Goal: Transaction & Acquisition: Book appointment/travel/reservation

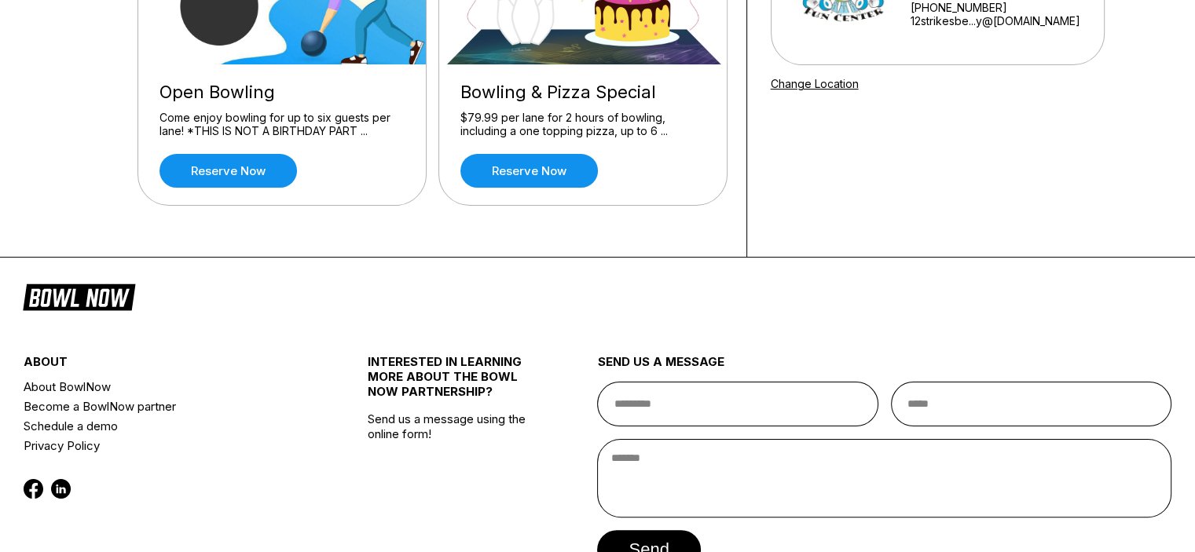
scroll to position [93, 0]
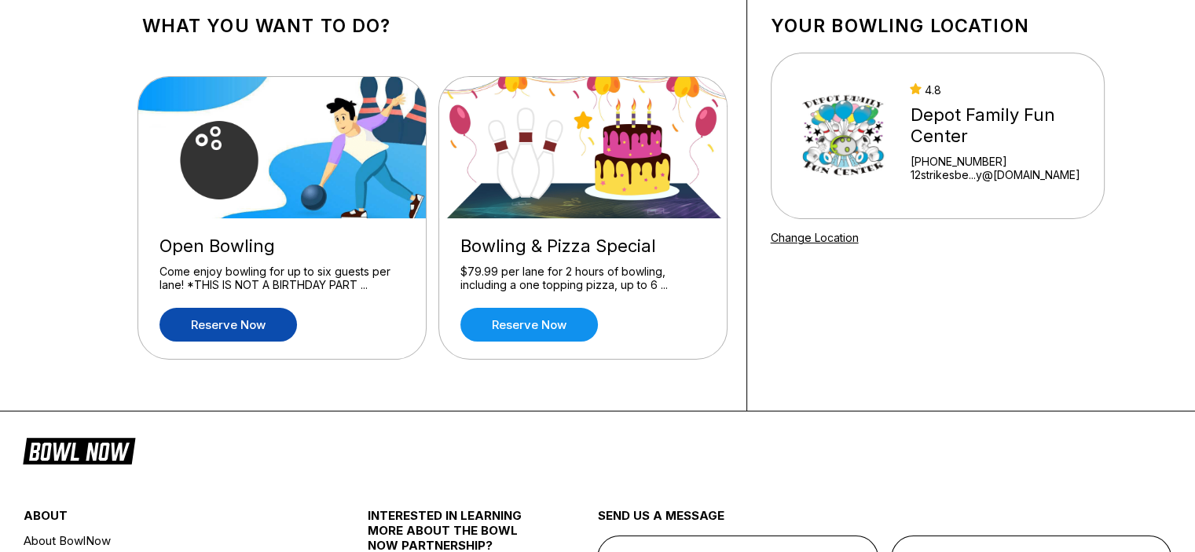
click at [214, 320] on link "Reserve now" at bounding box center [227, 325] width 137 height 34
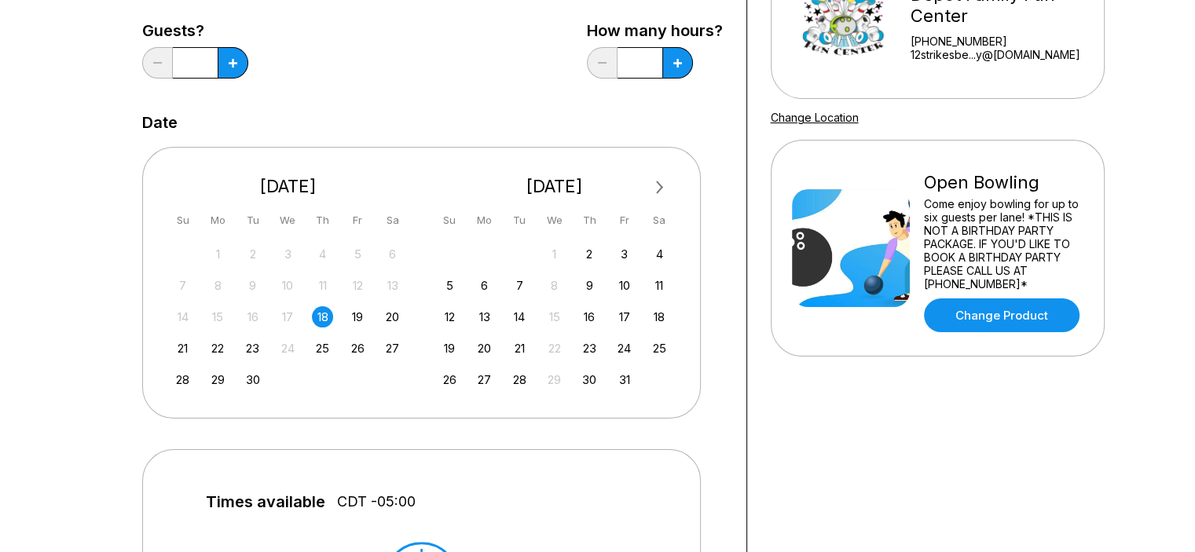
scroll to position [216, 0]
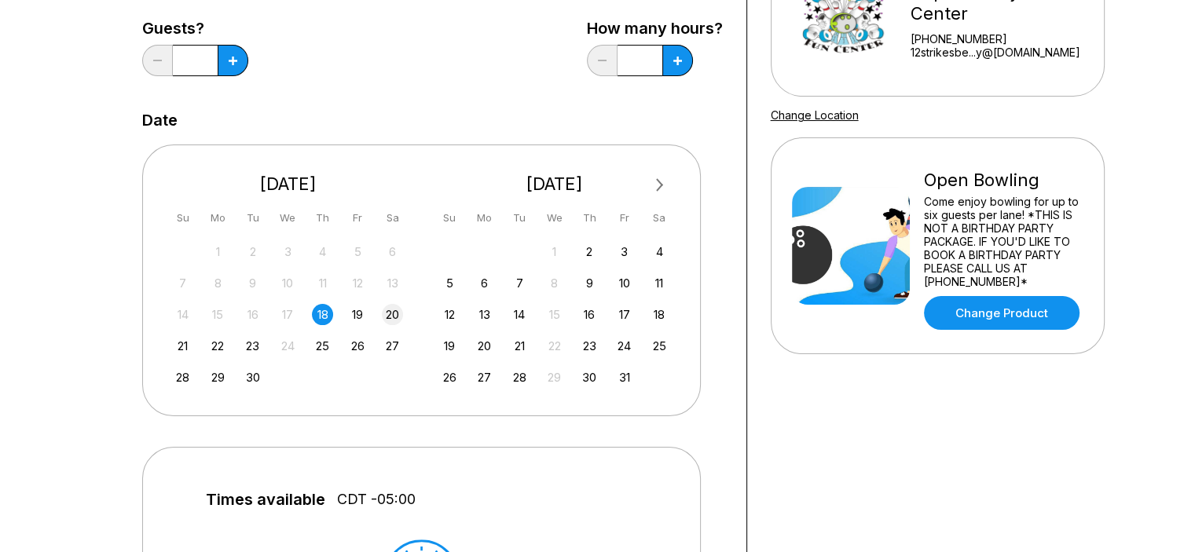
click at [394, 313] on div "20" at bounding box center [392, 314] width 21 height 21
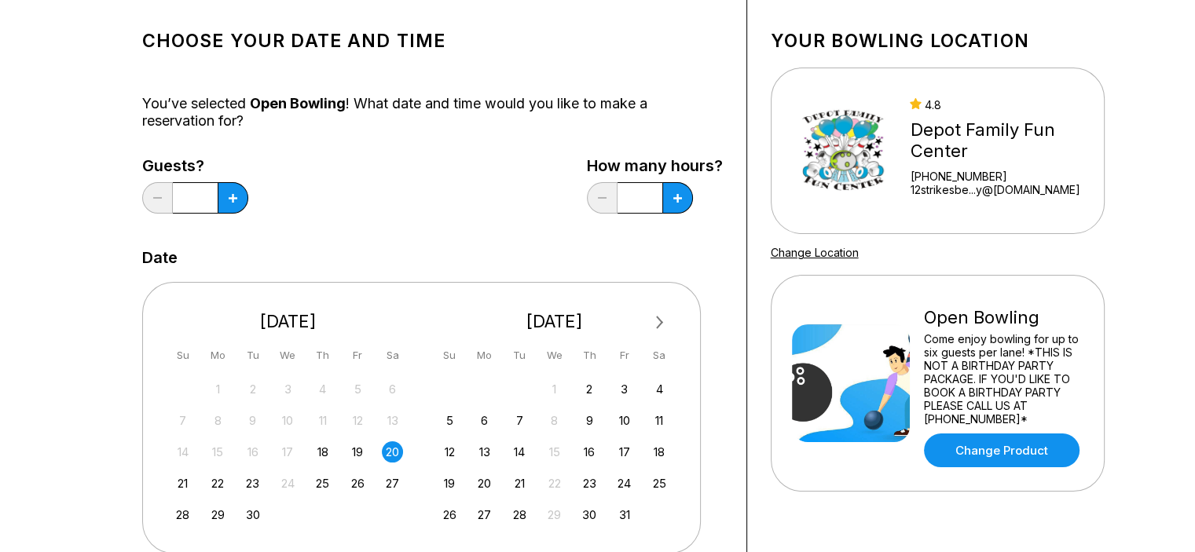
scroll to position [79, 0]
click at [237, 194] on button at bounding box center [233, 197] width 31 height 31
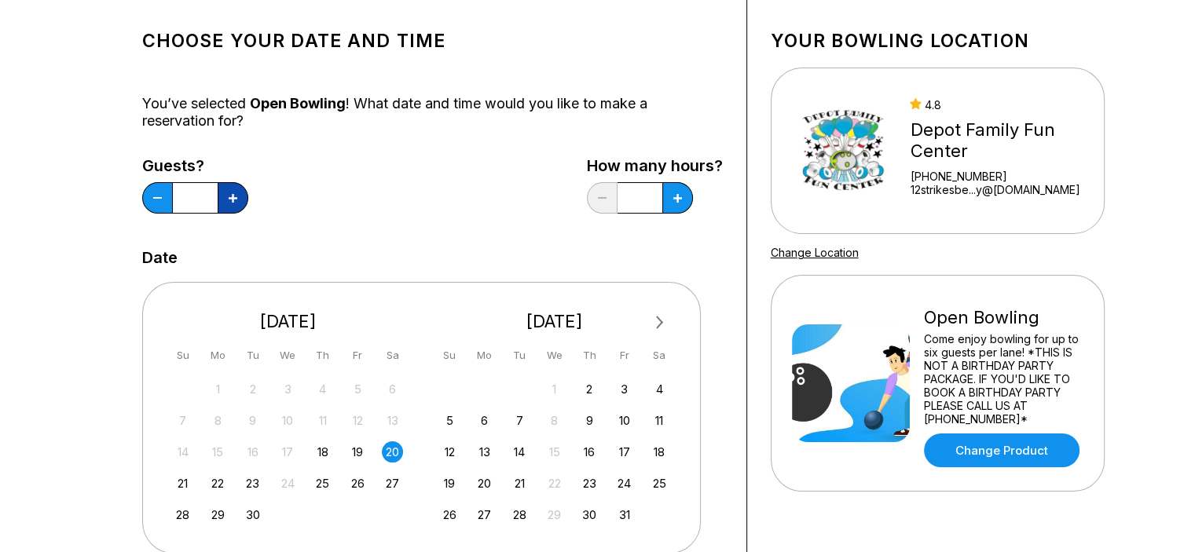
click at [237, 194] on button at bounding box center [233, 197] width 31 height 31
type input "*"
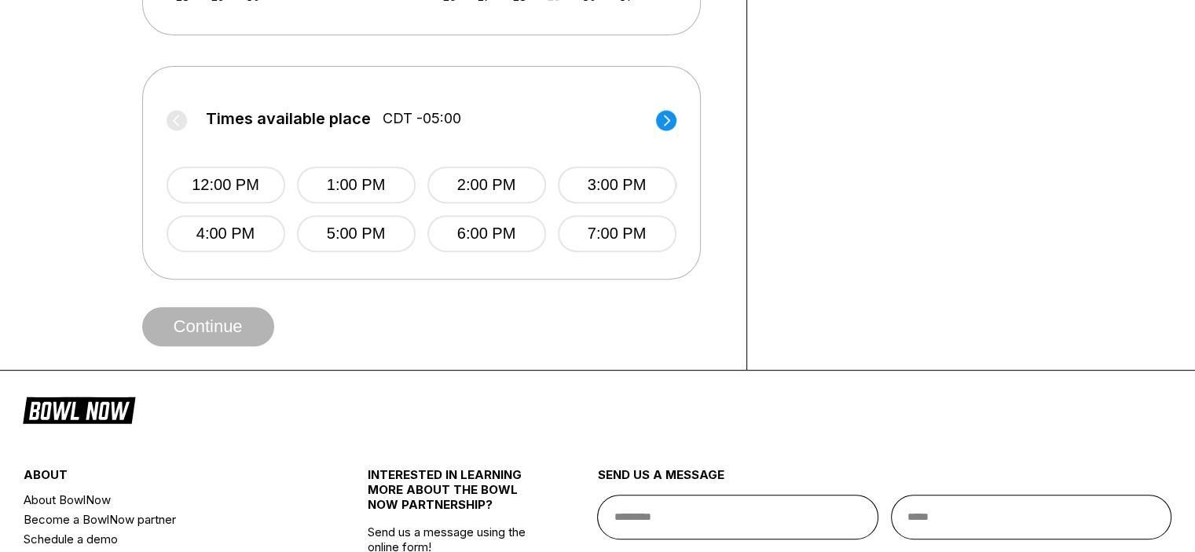
scroll to position [629, 0]
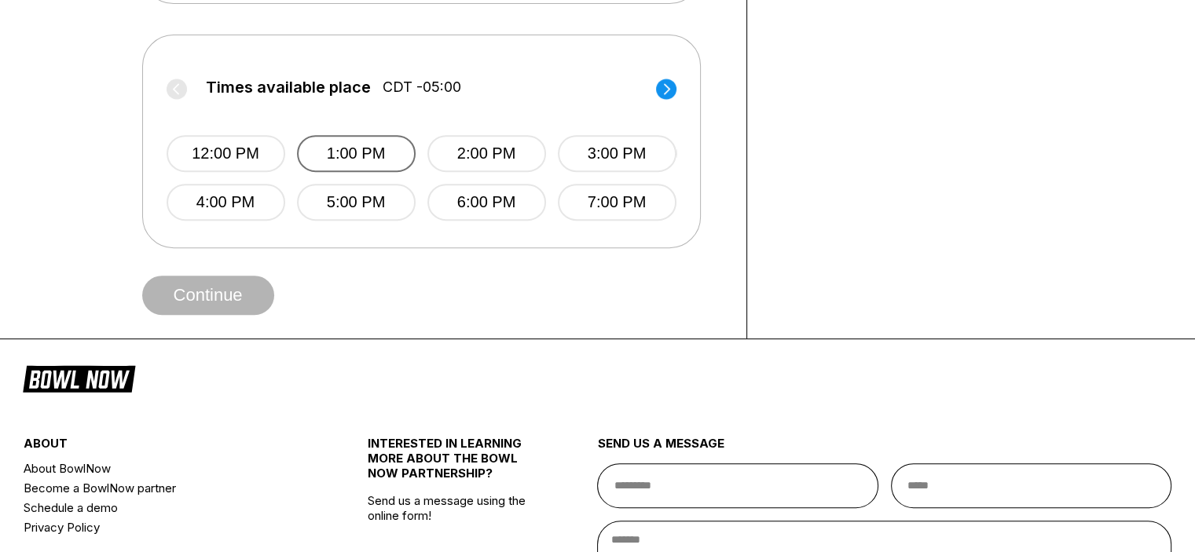
click at [365, 155] on button "1:00 PM" at bounding box center [356, 153] width 119 height 37
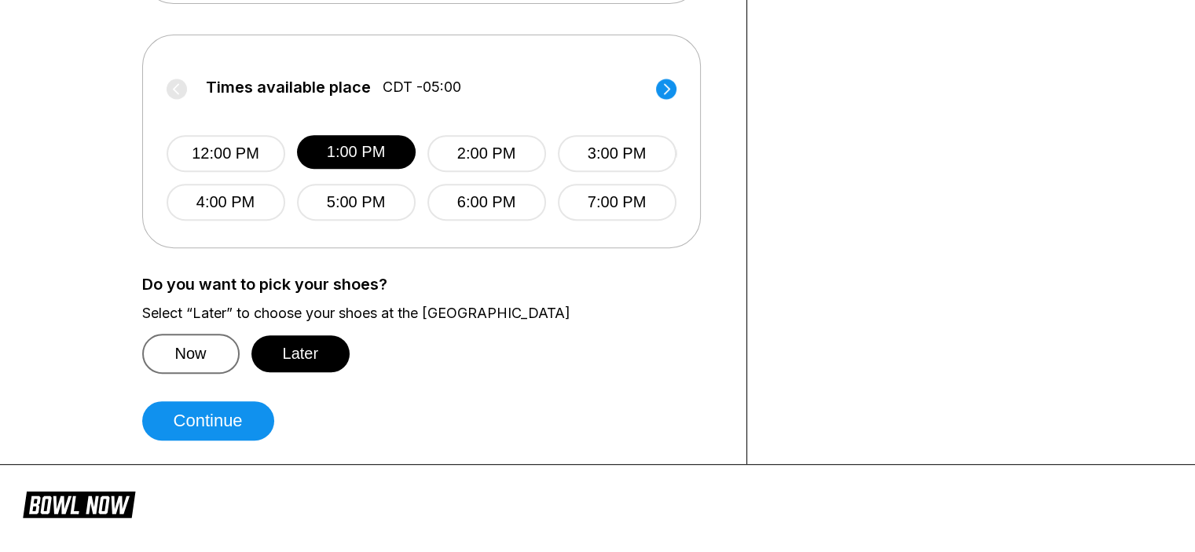
click at [191, 355] on button "Now" at bounding box center [190, 354] width 97 height 40
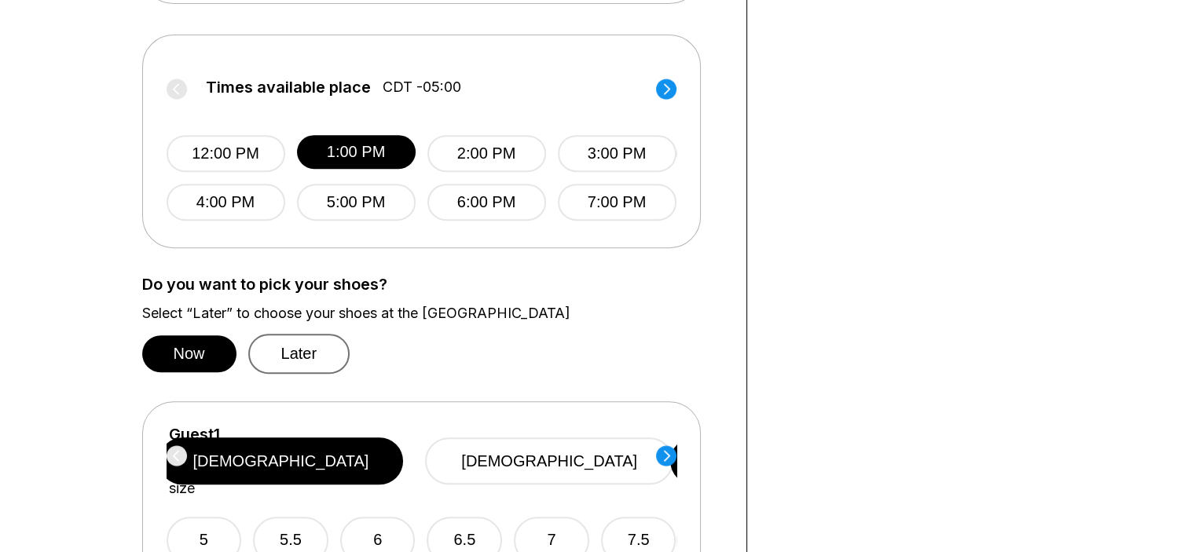
click at [276, 355] on button "Later" at bounding box center [299, 354] width 102 height 40
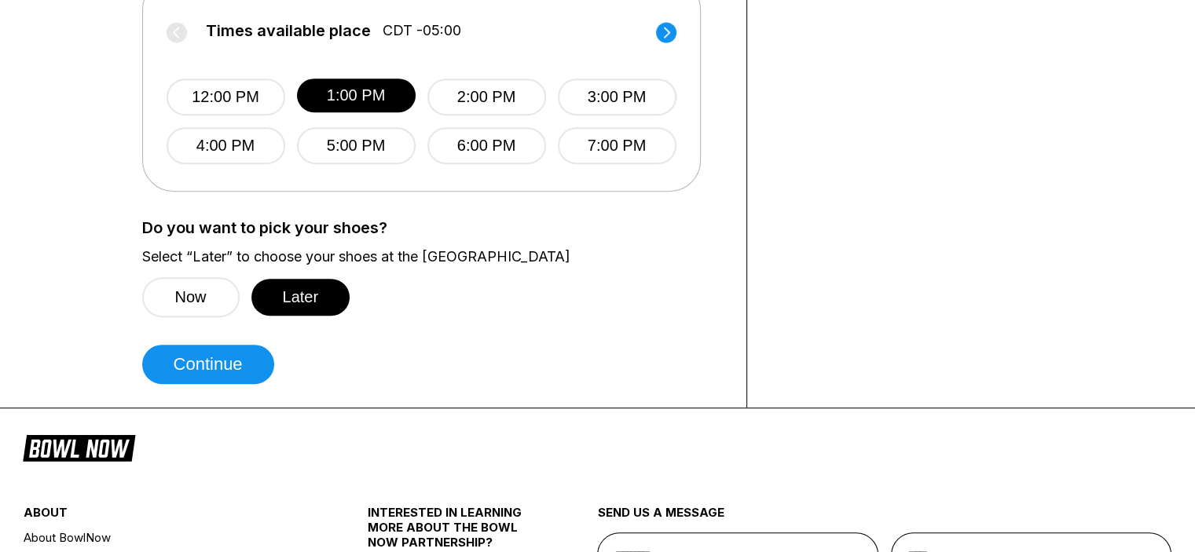
scroll to position [786, 0]
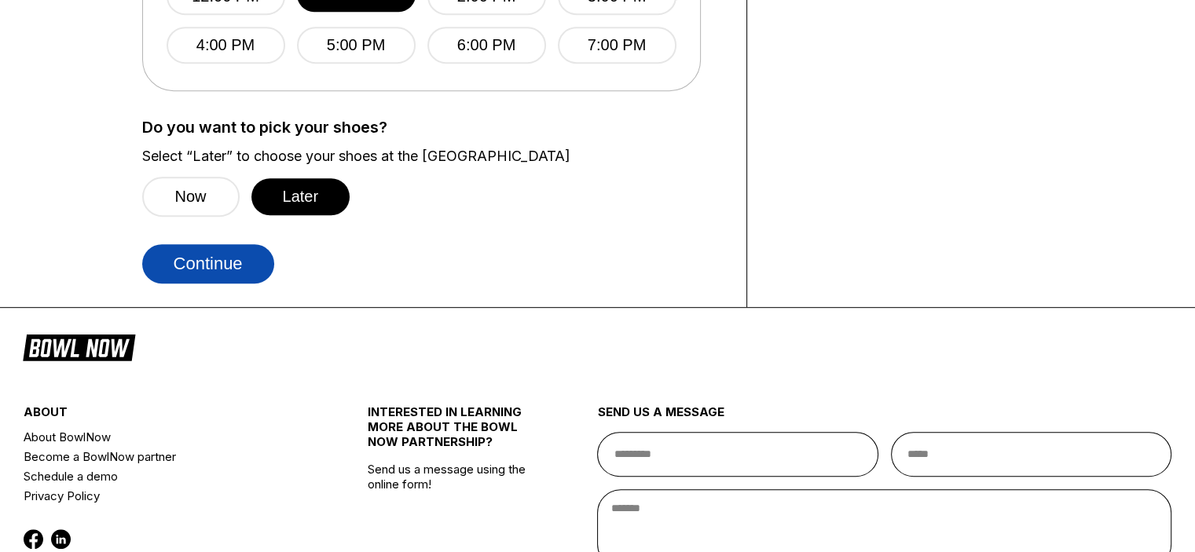
click at [217, 266] on button "Continue" at bounding box center [208, 263] width 132 height 39
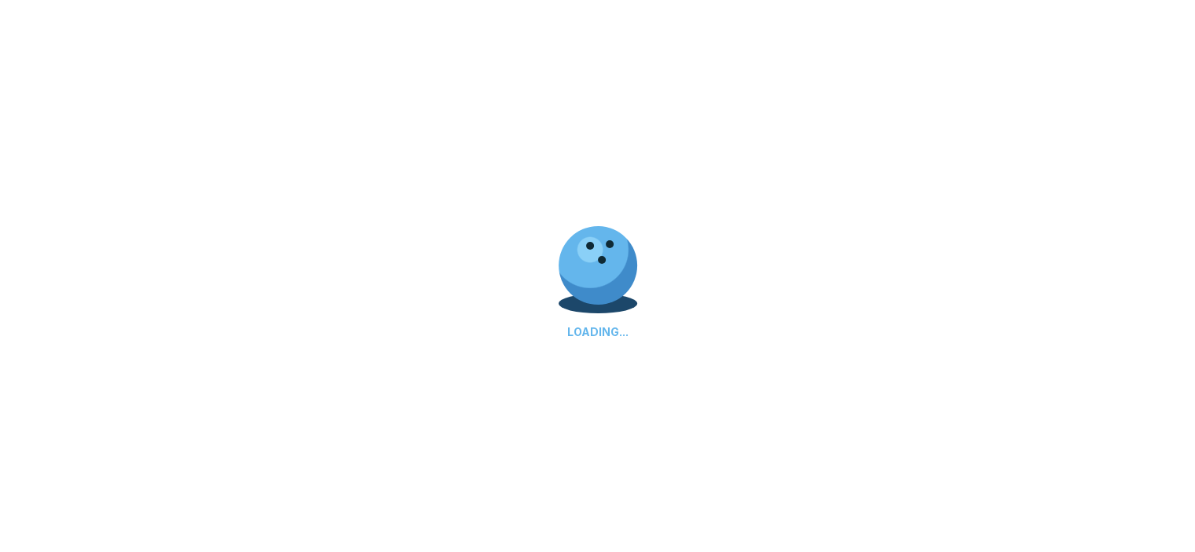
select select "**"
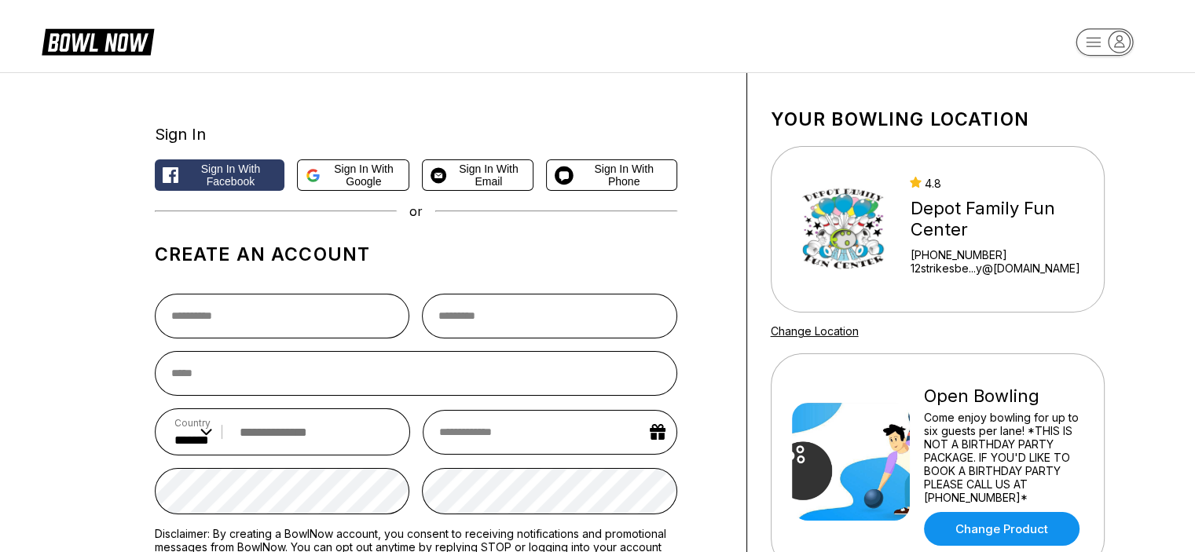
scroll to position [610, 0]
